Goal: Information Seeking & Learning: Learn about a topic

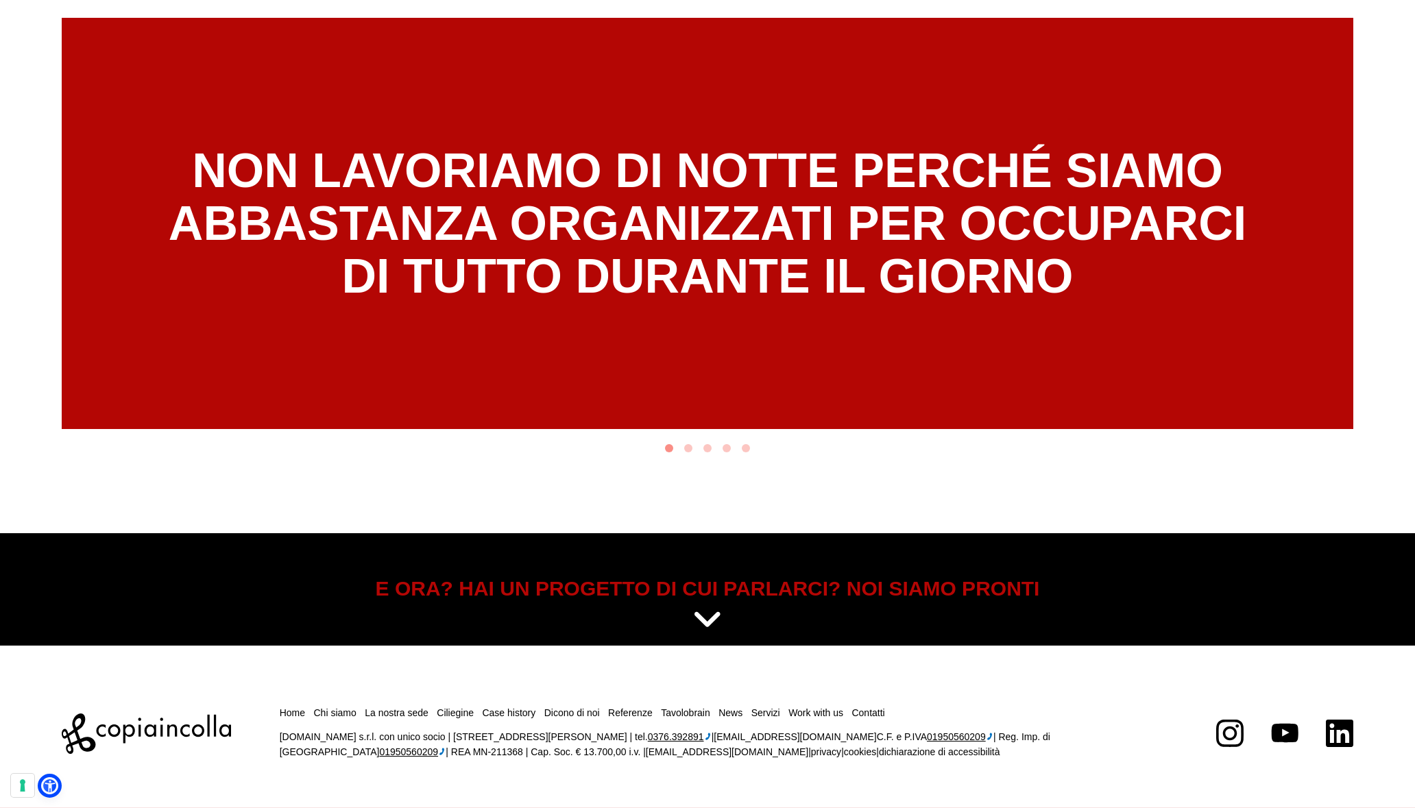
scroll to position [7686, 0]
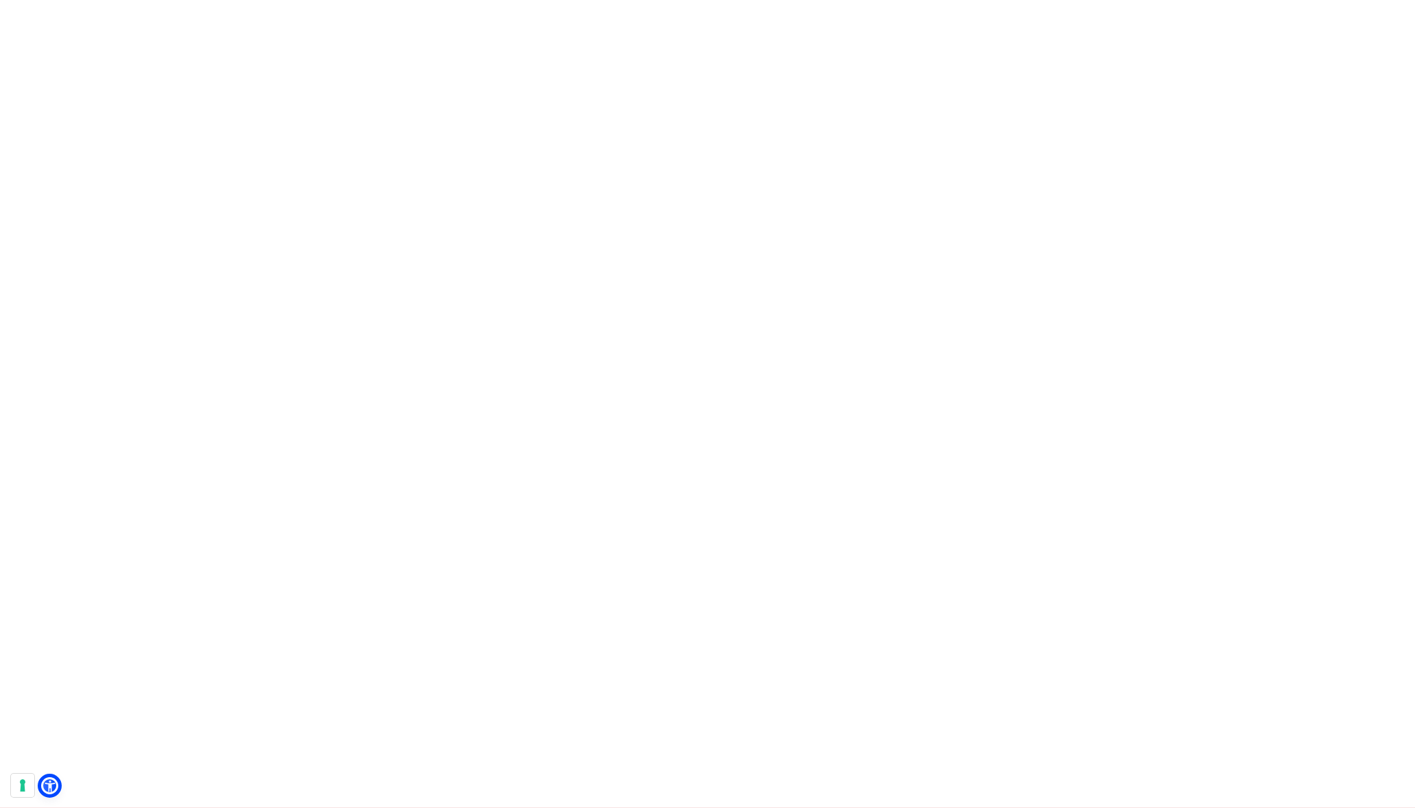
scroll to position [3590, 0]
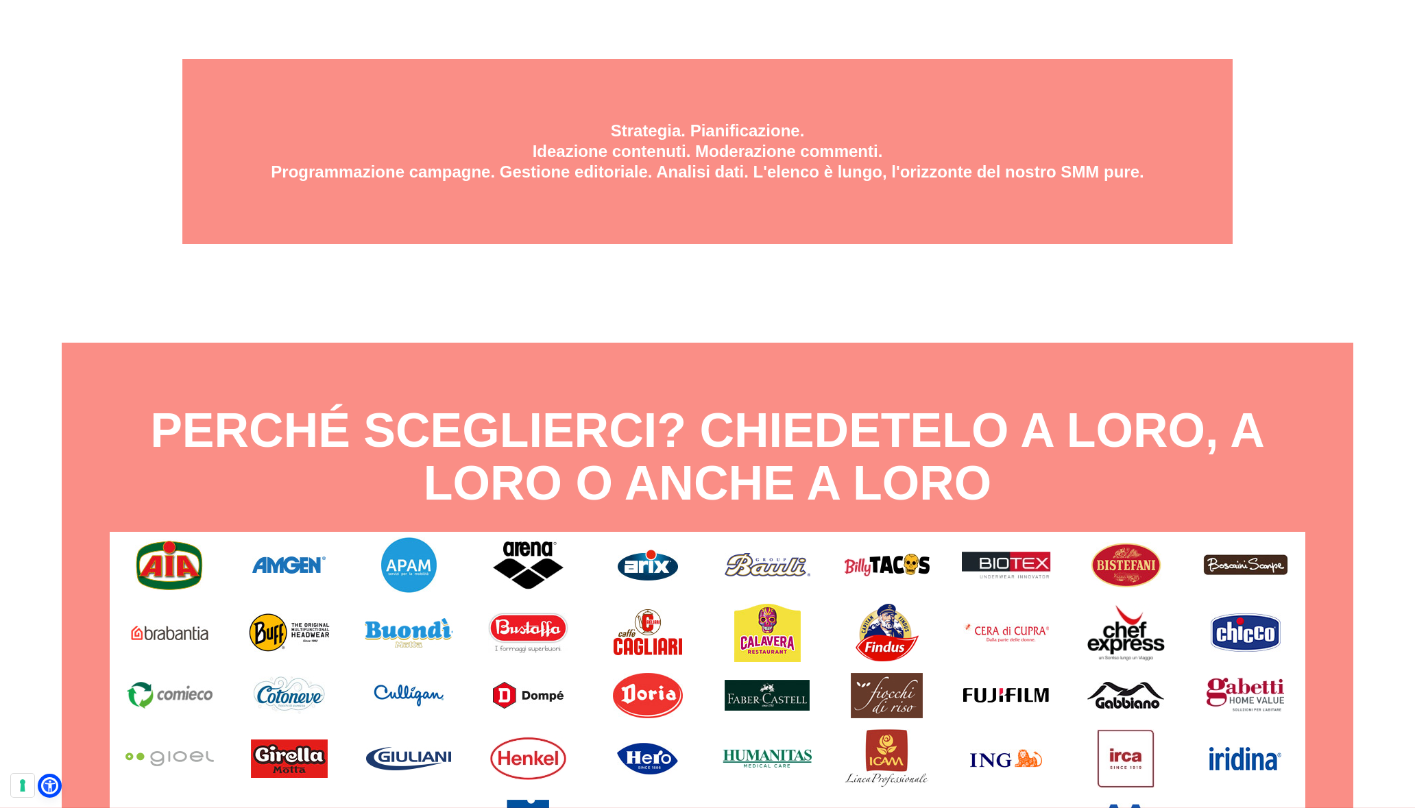
scroll to position [6490, 0]
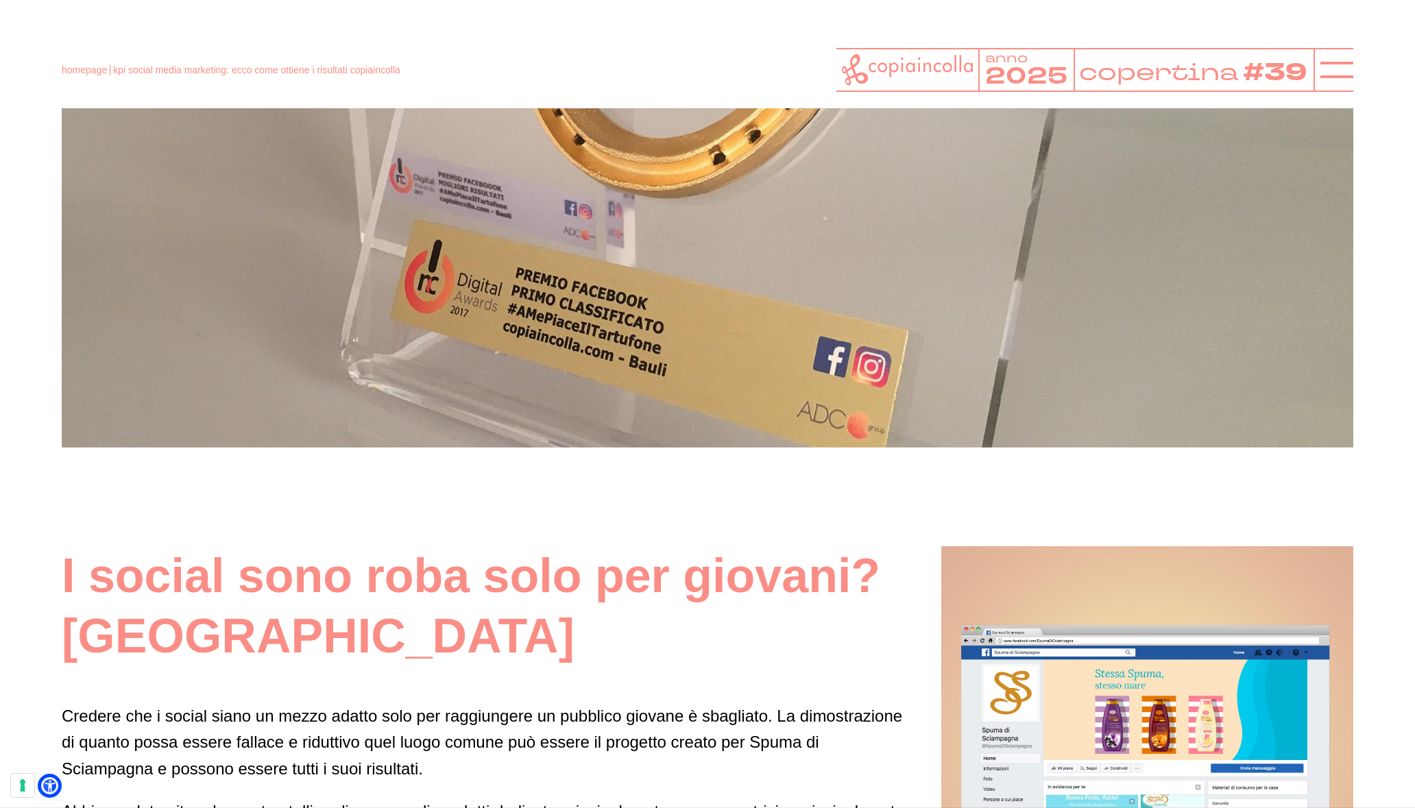
scroll to position [5227, 0]
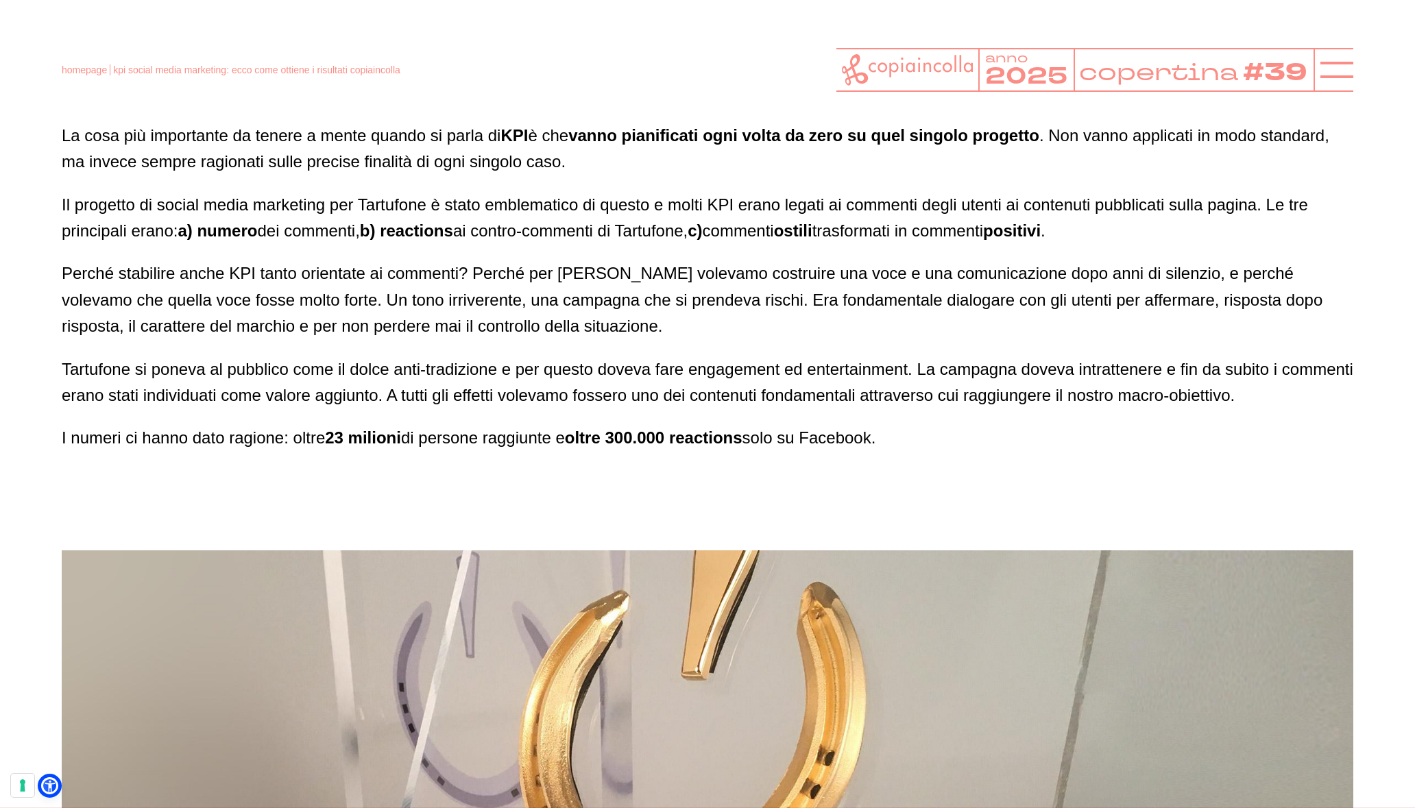
scroll to position [4587, 0]
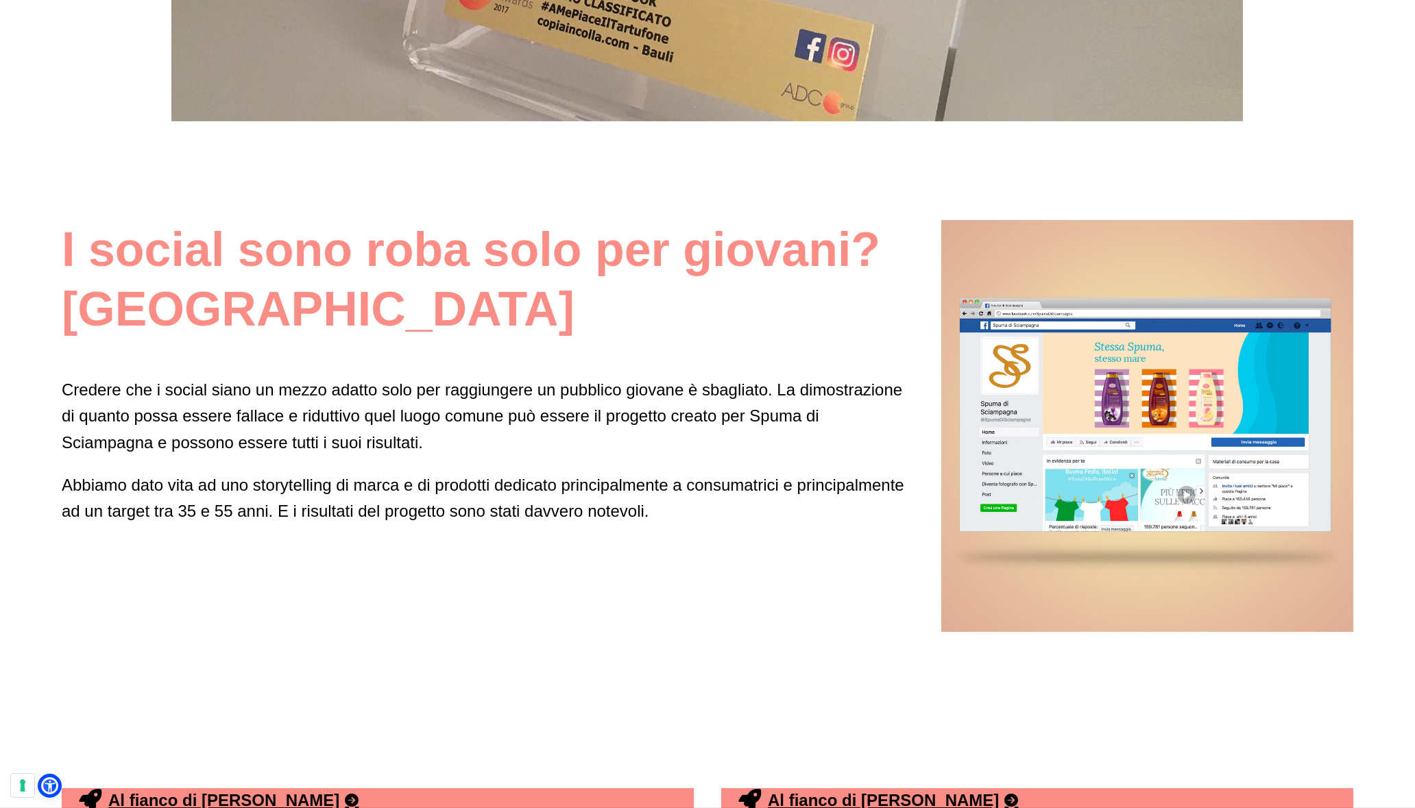
scroll to position [5655, 0]
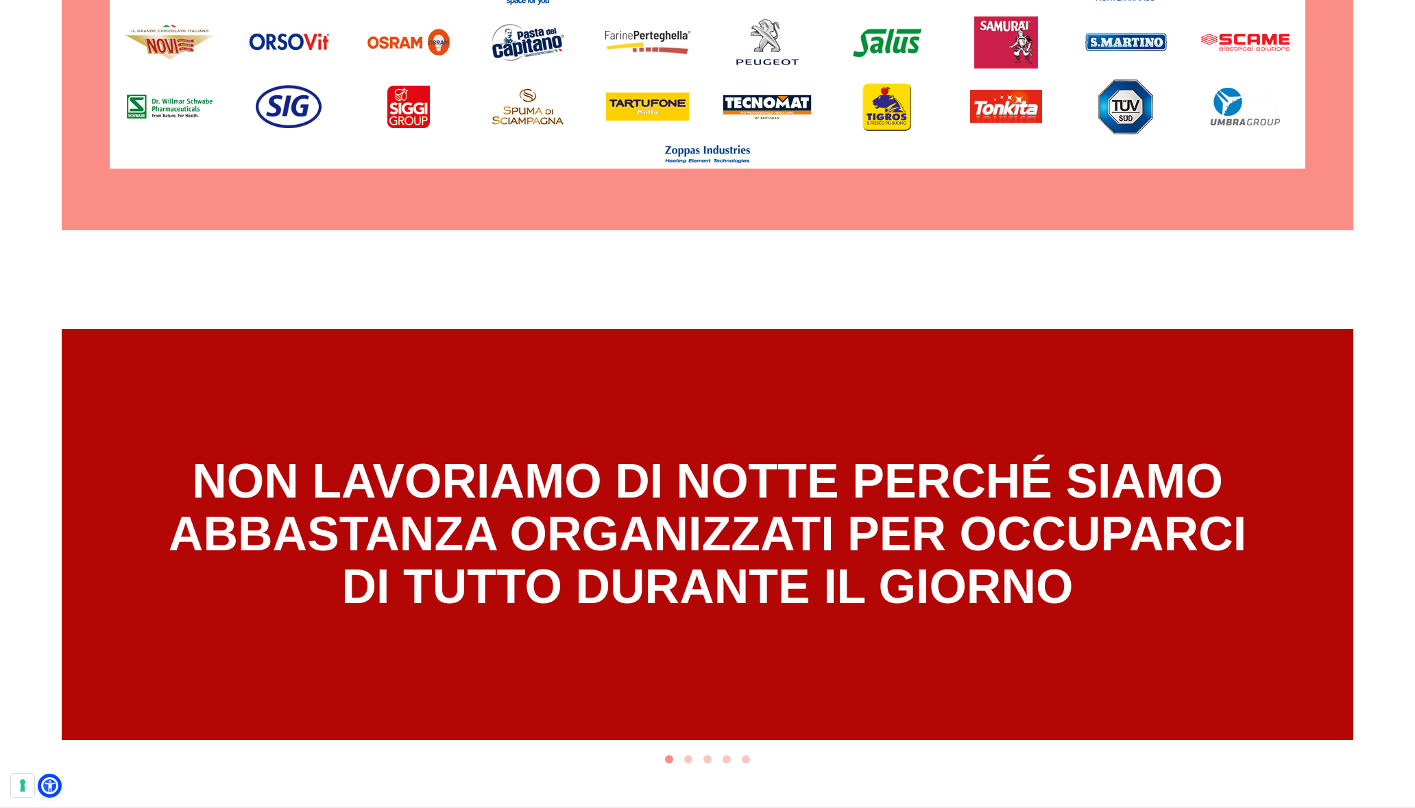
scroll to position [7960, 0]
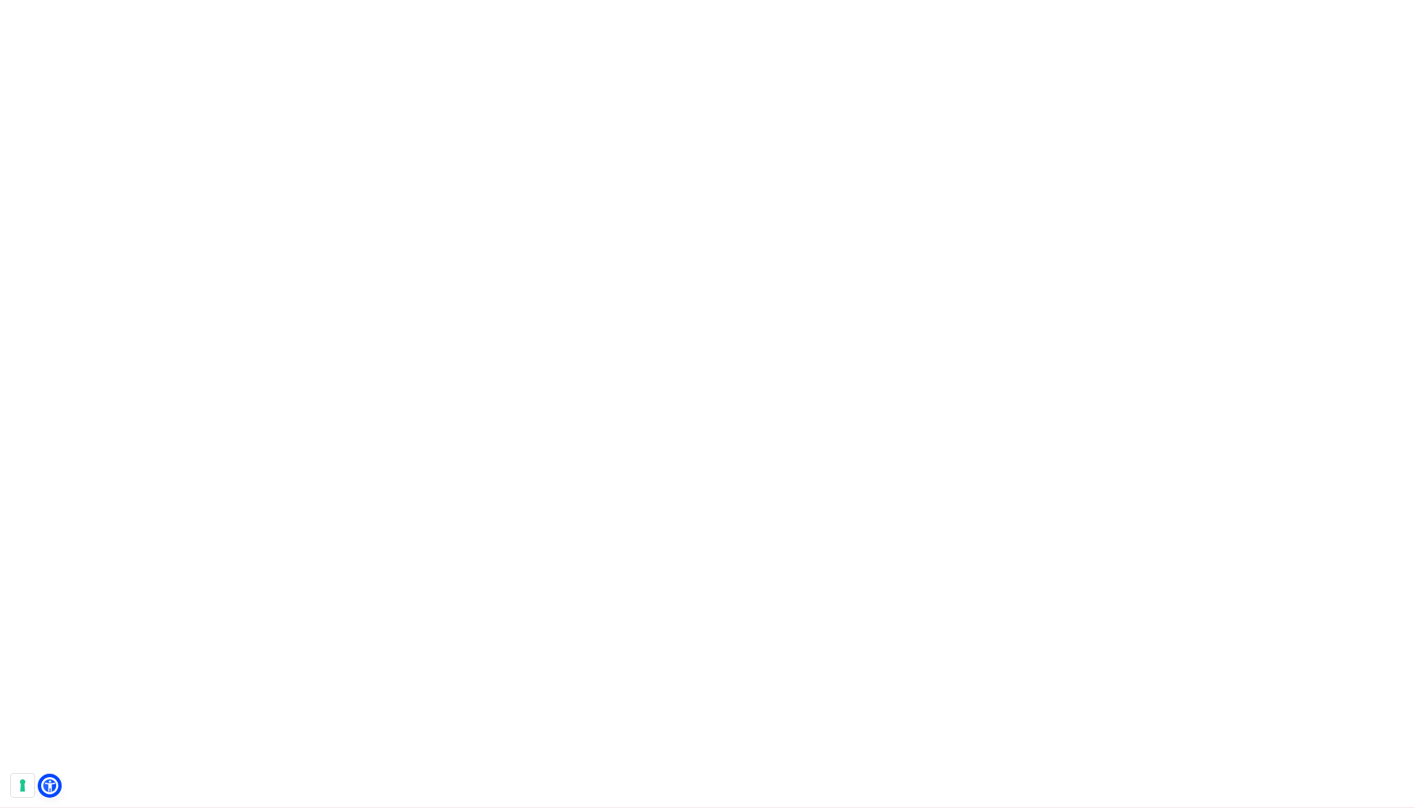
scroll to position [2956, 0]
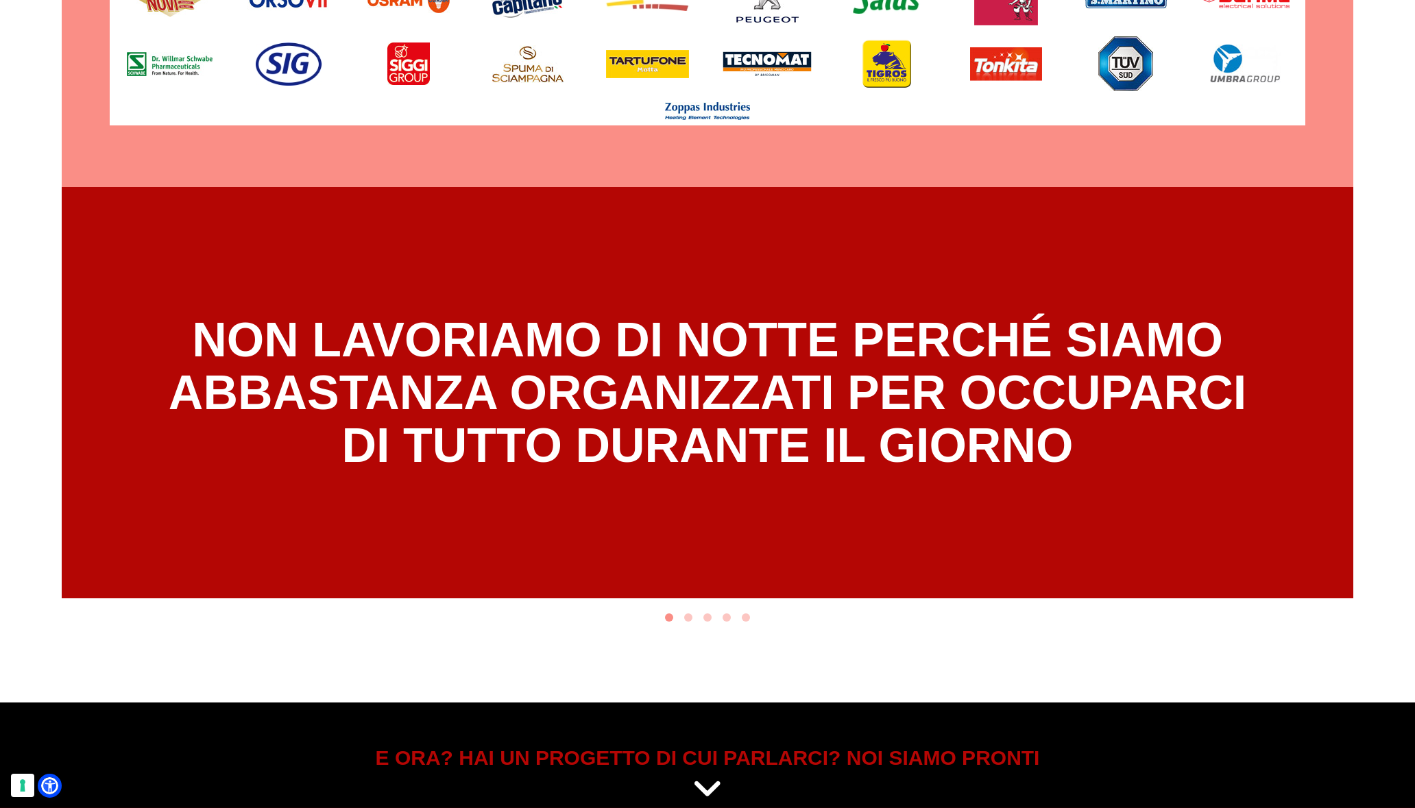
scroll to position [10029, 0]
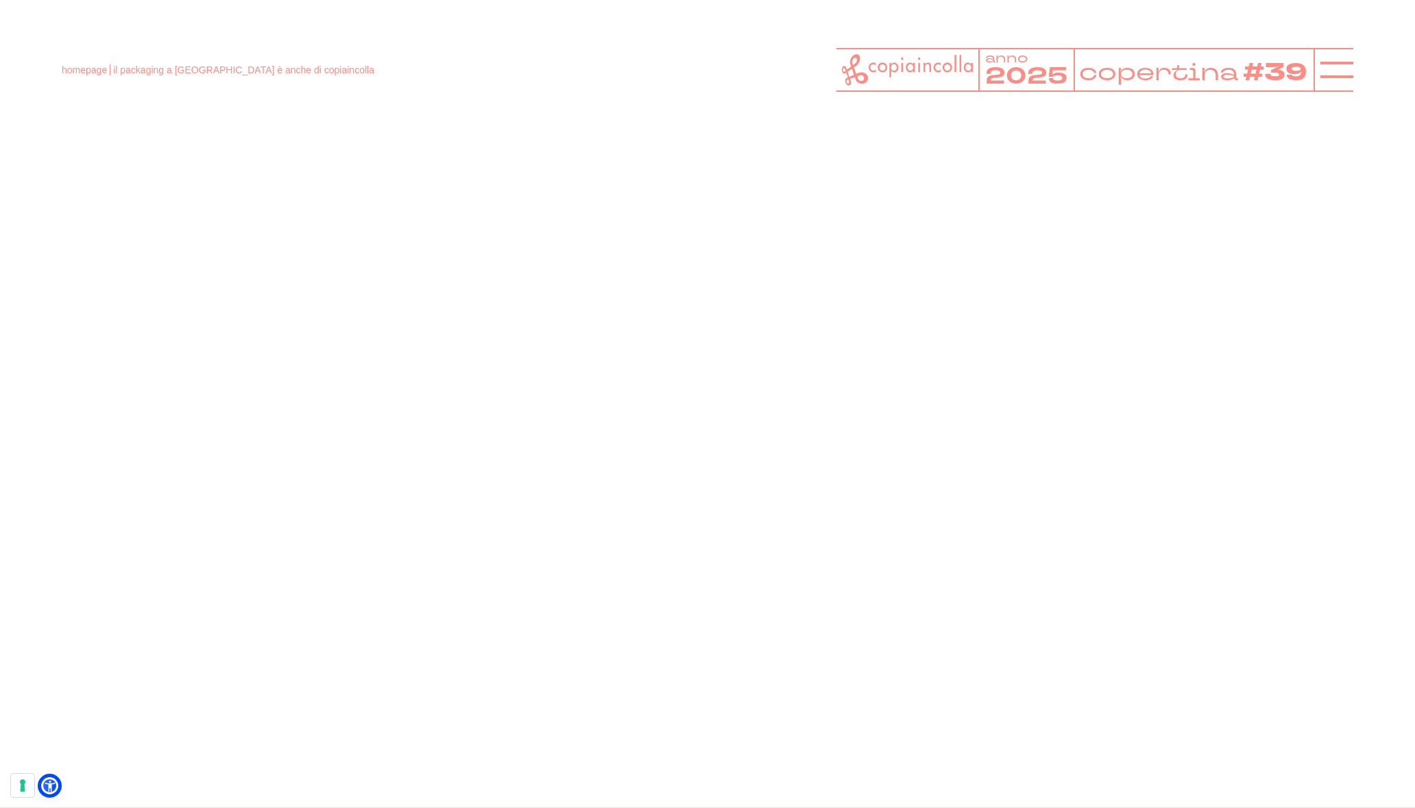
scroll to position [4003, 0]
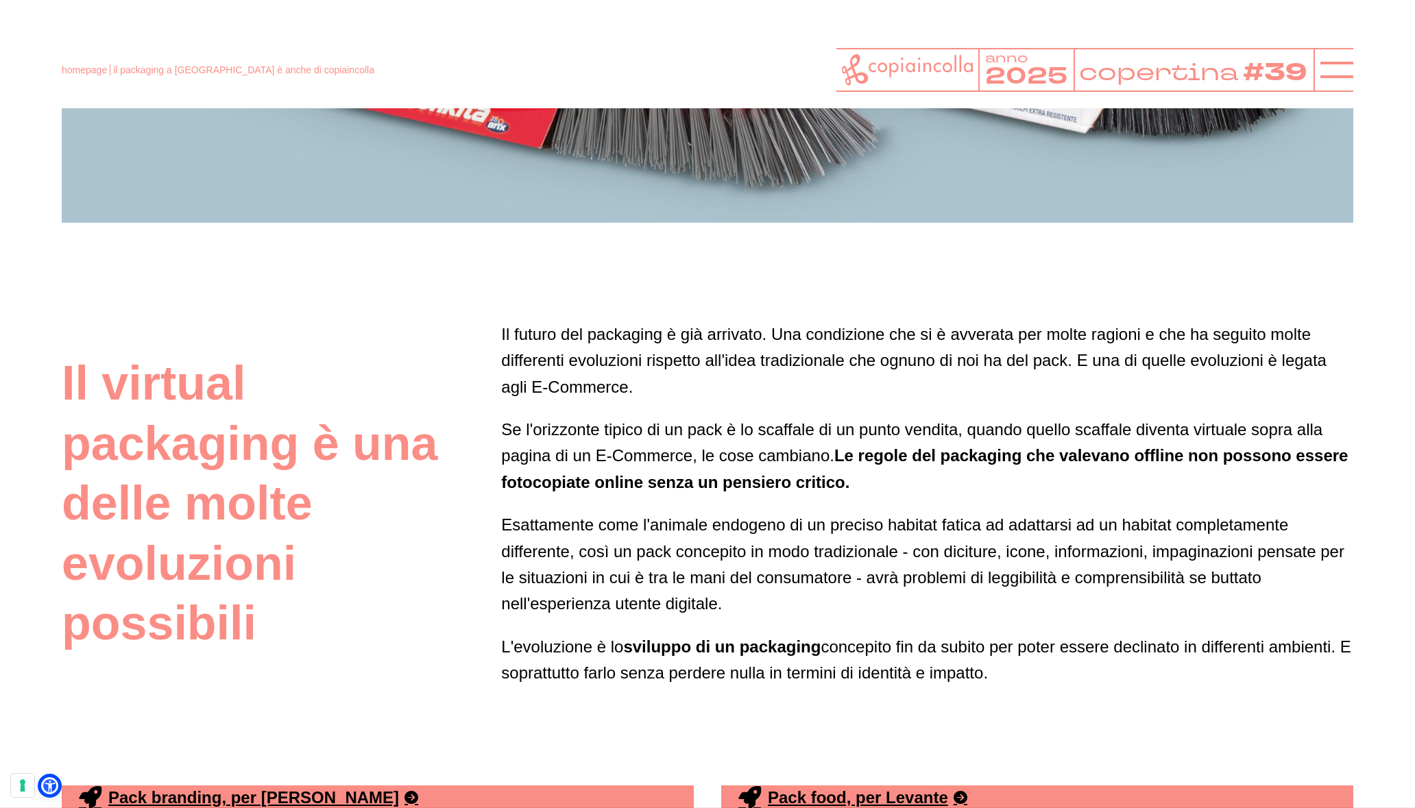
scroll to position [3392, 0]
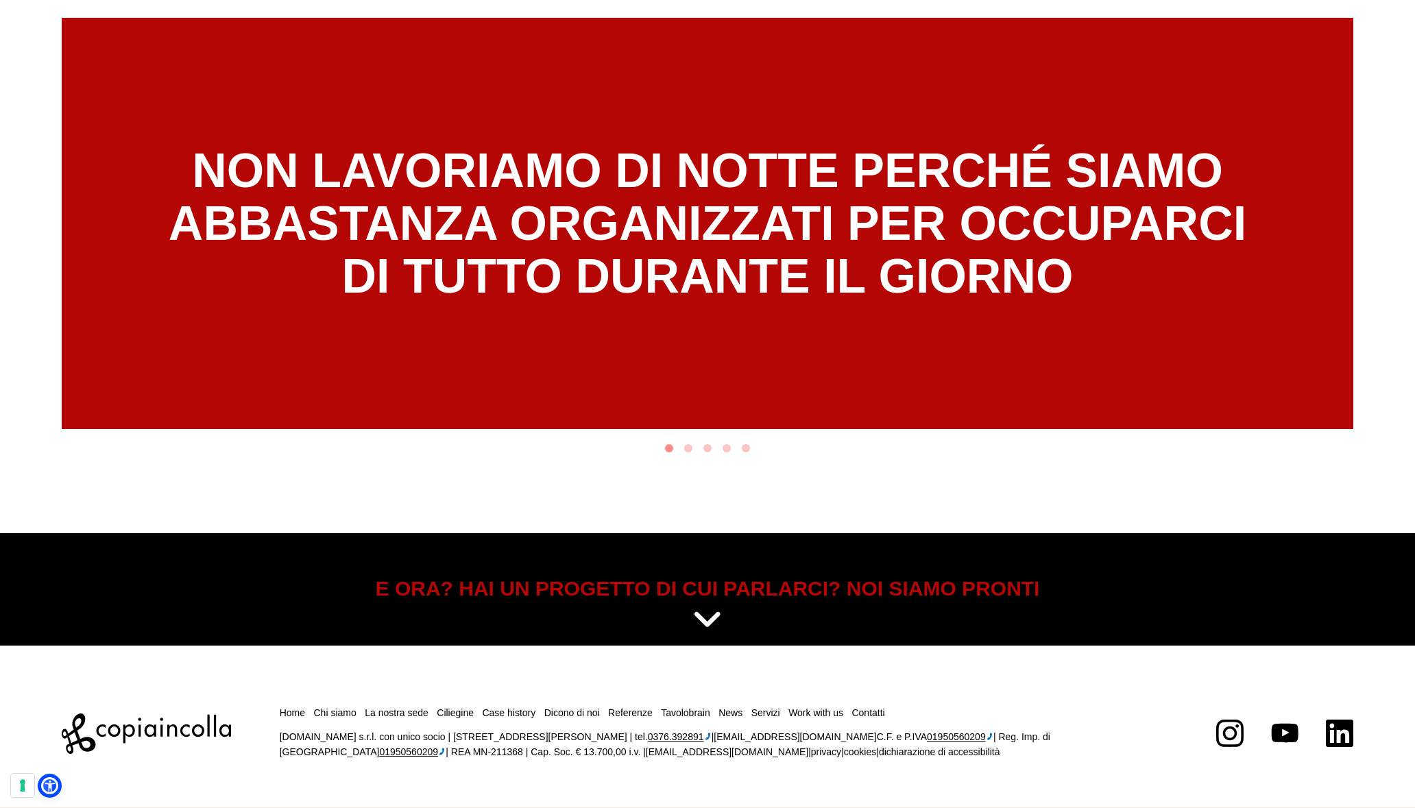
scroll to position [7655, 0]
